Goal: Task Accomplishment & Management: Manage account settings

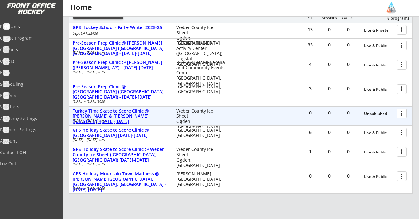
scroll to position [89, 0]
click at [400, 111] on div at bounding box center [402, 112] width 11 height 11
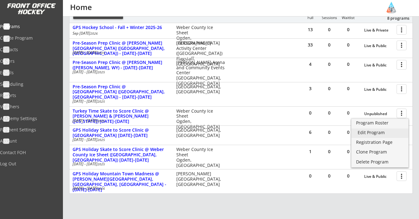
click at [381, 130] on div "Edit Program" at bounding box center [379, 132] width 45 height 4
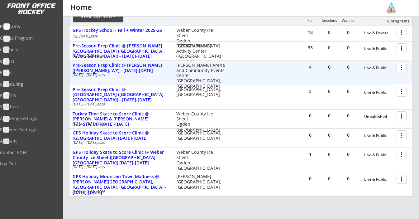
scroll to position [85, 0]
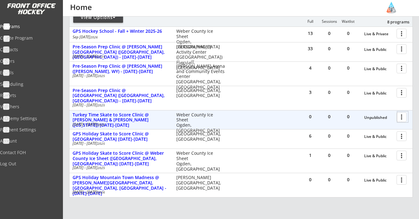
click at [403, 118] on div at bounding box center [402, 116] width 11 height 11
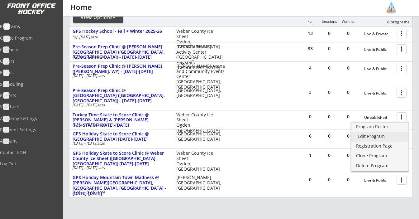
click at [367, 137] on div "Edit Program" at bounding box center [379, 136] width 45 height 4
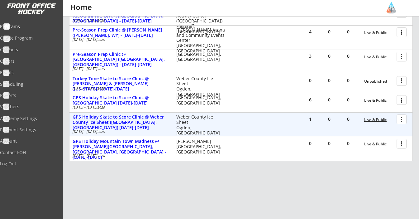
scroll to position [122, 0]
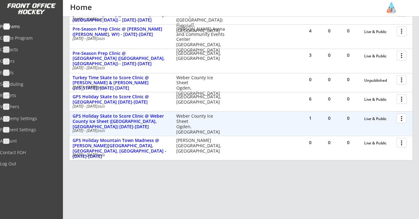
click at [403, 118] on div at bounding box center [402, 117] width 11 height 11
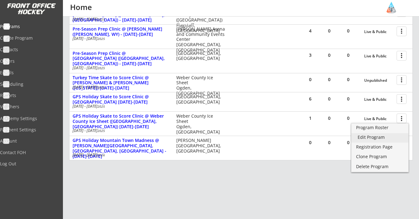
click at [379, 137] on div "Edit Program" at bounding box center [379, 137] width 45 height 4
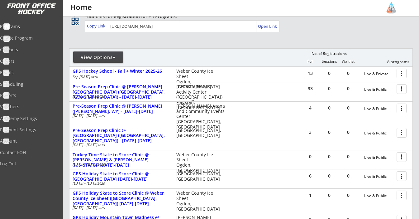
scroll to position [114, 0]
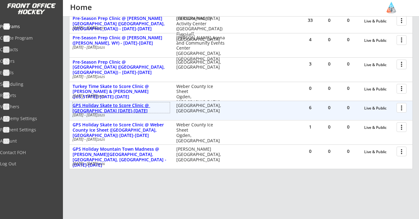
click at [144, 110] on div "GPS Holiday Skate to Score Clinic @ [GEOGRAPHIC_DATA] [DATE]-[DATE]" at bounding box center [121, 108] width 97 height 11
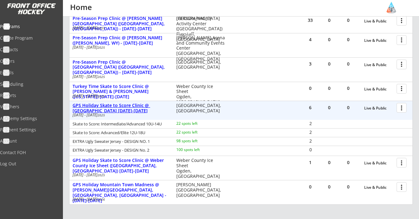
click at [144, 110] on div "GPS Holiday Skate to Score Clinic @ [GEOGRAPHIC_DATA] [DATE]-[DATE]" at bounding box center [121, 108] width 97 height 11
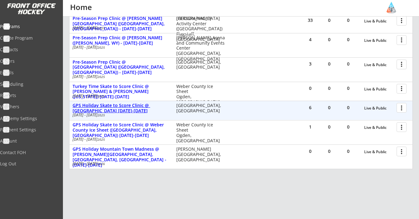
click at [138, 106] on div "GPS Holiday Skate to Score Clinic @ [GEOGRAPHIC_DATA] [DATE]-[DATE]" at bounding box center [121, 108] width 97 height 11
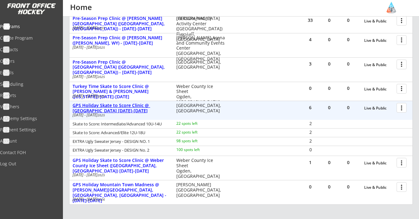
click at [138, 106] on div "GPS Holiday Skate to Score Clinic @ [GEOGRAPHIC_DATA] [DATE]-[DATE]" at bounding box center [121, 108] width 97 height 11
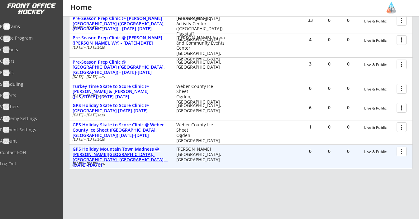
click at [133, 151] on div "GPS Holiday Mountain Town Madness @ [PERSON_NAME][GEOGRAPHIC_DATA], [GEOGRAPHIC…" at bounding box center [121, 156] width 97 height 21
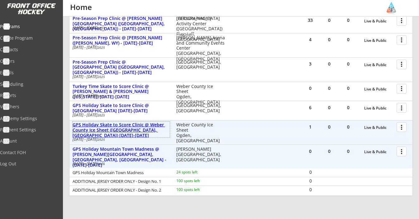
click at [132, 123] on div "GPS Holiday Skate to Score Clinic @ Weber County Ice Sheet (Ogden, UT) December…" at bounding box center [121, 130] width 97 height 16
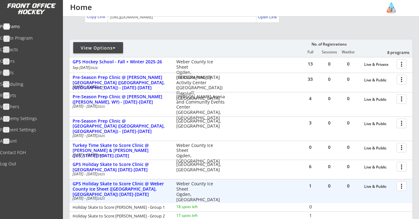
scroll to position [54, 0]
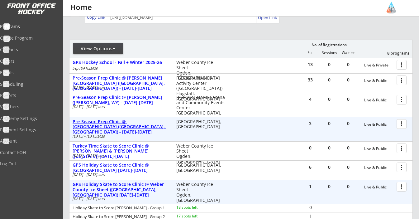
click at [137, 129] on div "Pre-Season Prep Clinic @ [GEOGRAPHIC_DATA] ([GEOGRAPHIC_DATA], [GEOGRAPHIC_DATA…" at bounding box center [121, 127] width 97 height 16
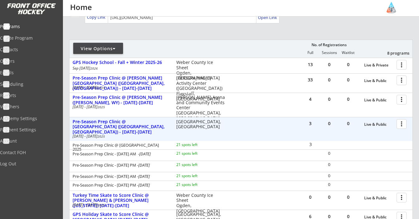
click at [403, 125] on div at bounding box center [402, 123] width 11 height 11
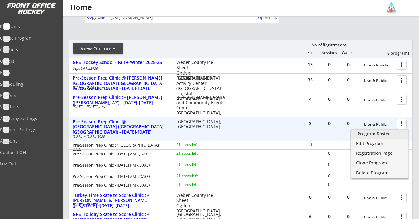
click at [383, 134] on div "Program Roster" at bounding box center [379, 133] width 45 height 4
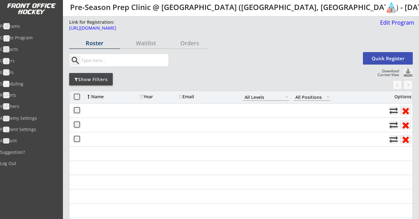
select select ""All Levels""
select select ""All Positions""
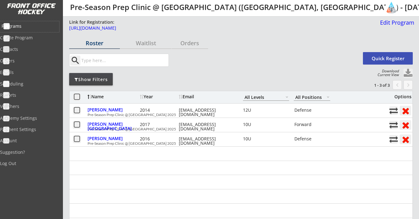
click at [23, 26] on div "Programs" at bounding box center [30, 26] width 56 height 4
